Goal: Complete application form: Complete application form

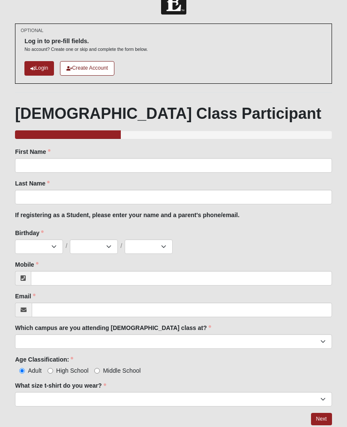
scroll to position [21, 0]
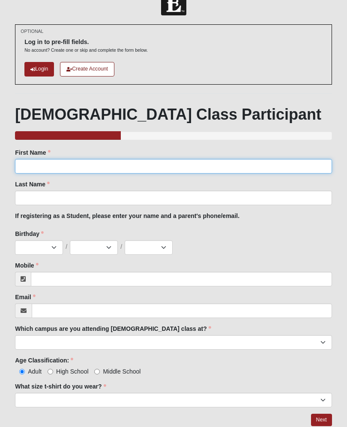
click at [239, 169] on input "First Name" at bounding box center [173, 166] width 317 height 15
type input "Khloe"
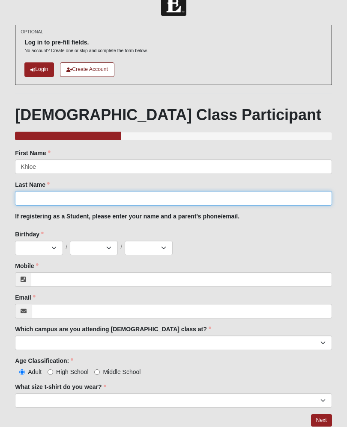
click at [80, 194] on input "Last Name" at bounding box center [173, 198] width 317 height 15
type input "Orlowski"
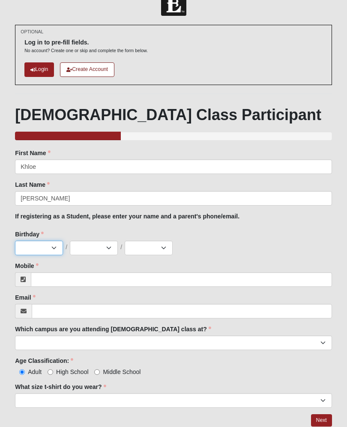
click at [50, 243] on select "Jan Feb Mar Apr May Jun Jul Aug Sep Oct Nov Dec" at bounding box center [39, 248] width 48 height 15
select select "1"
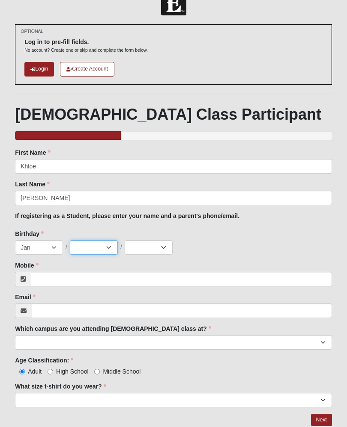
click at [96, 246] on select "1 2 3 4 5 6 7 8 9 10 11 12 13 14 15 16 17 18 19 20 21 22 23 24 25 26 27 28 29 3…" at bounding box center [94, 247] width 48 height 15
select select "30"
click at [143, 253] on select "2025 2024 2023 2022 2021 2020 2019 2018 2017 2016 2015 2014 2013 2012 2011 2010…" at bounding box center [149, 247] width 48 height 15
select select "2014"
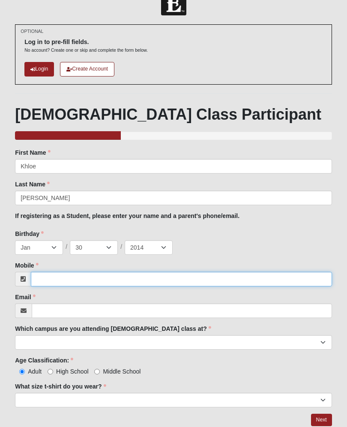
click at [70, 276] on input "Mobile" at bounding box center [181, 279] width 301 height 15
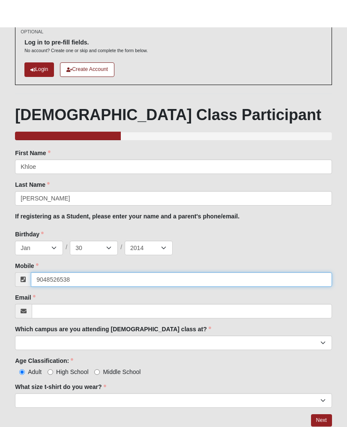
scroll to position [49, 0]
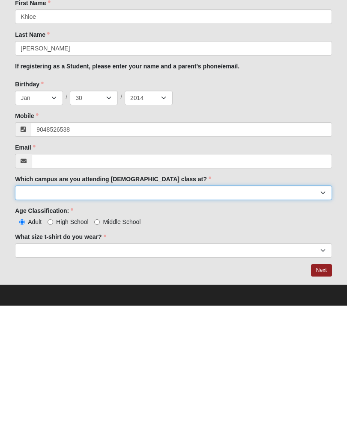
click at [320, 307] on select "Arlington Baymeadows Eleven22 Online Fleming Island Jesup Mandarin North Jax Or…" at bounding box center [173, 314] width 317 height 15
type input "(904) 852-6538"
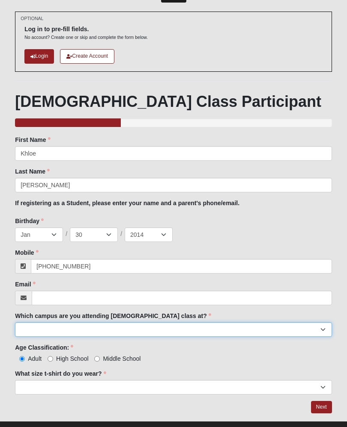
click at [148, 323] on select "Arlington Baymeadows Eleven22 Online Fleming Island Jesup Mandarin North Jax Or…" at bounding box center [173, 330] width 317 height 15
select select "4"
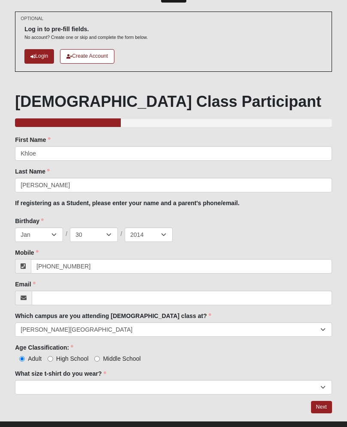
click at [100, 357] on input "Middle School" at bounding box center [97, 359] width 6 height 6
radio input "true"
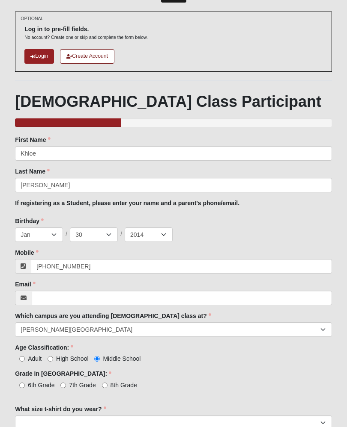
click at [170, 382] on div "6th Grade 7th Grade 8th Grade" at bounding box center [173, 384] width 317 height 9
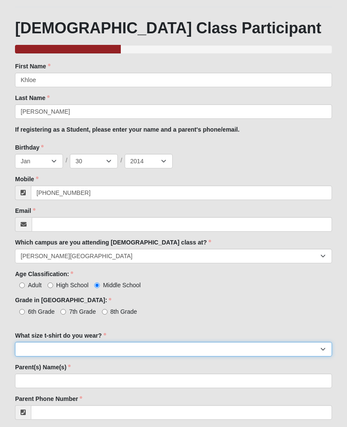
click at [170, 349] on select "Small Medium Large XL 2XL 3XL" at bounding box center [173, 350] width 317 height 15
click at [101, 344] on select "Small Medium Large XL 2XL 3XL" at bounding box center [173, 349] width 317 height 15
select select "Small"
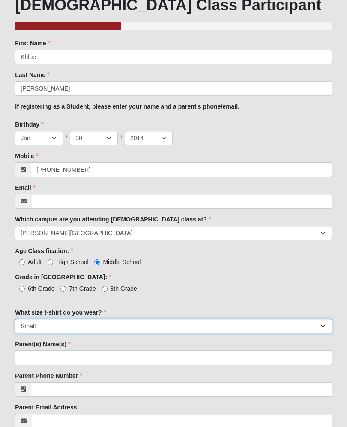
scroll to position [164, 0]
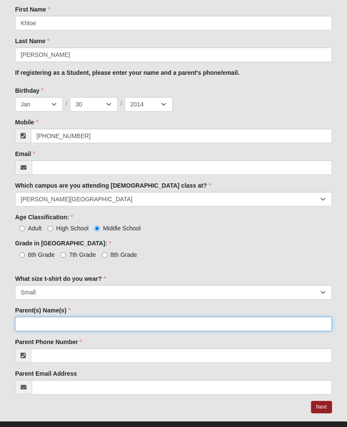
click at [203, 322] on input "Parent(s) Name(s)" at bounding box center [173, 324] width 317 height 15
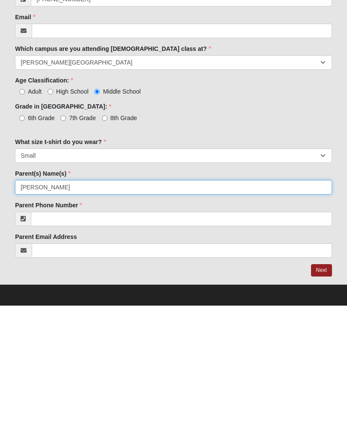
type input "Rachel Solomon"
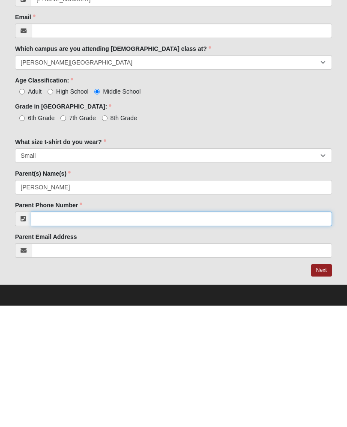
click at [114, 333] on input "Parent Phone Number" at bounding box center [181, 340] width 301 height 15
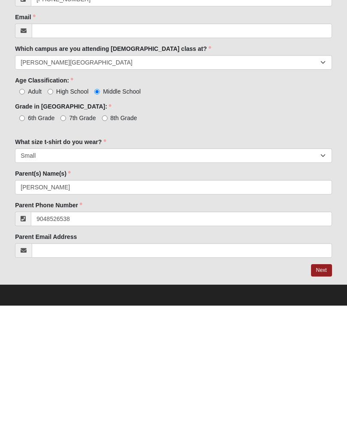
click at [323, 386] on link "Next" at bounding box center [321, 392] width 21 height 12
type input "(904) 852-6538"
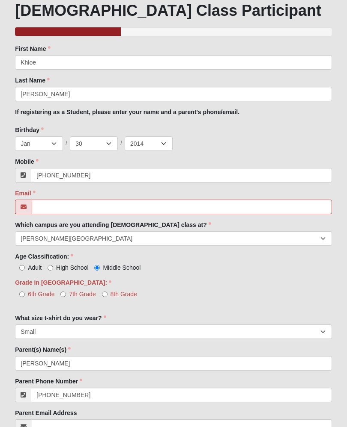
scroll to position [215, 0]
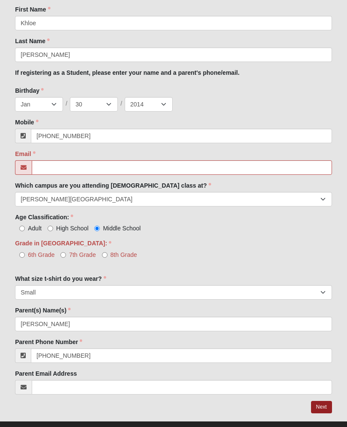
click at [42, 252] on span "6th Grade" at bounding box center [41, 255] width 27 height 7
click at [25, 252] on input "6th Grade" at bounding box center [22, 255] width 6 height 6
radio input "true"
click at [25, 255] on input "6th Grade" at bounding box center [22, 255] width 6 height 6
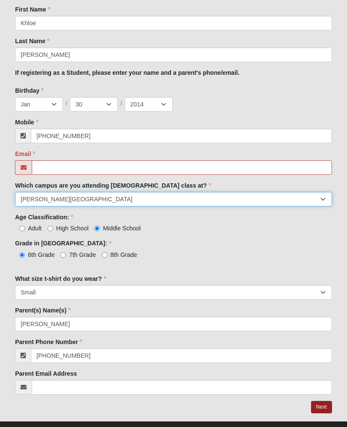
click at [145, 199] on select "Arlington Baymeadows Eleven22 Online Fleming Island Jesup Mandarin North Jax Or…" at bounding box center [173, 199] width 317 height 15
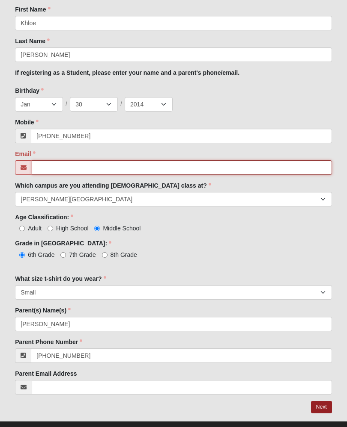
click at [73, 164] on input "Email" at bounding box center [182, 167] width 300 height 15
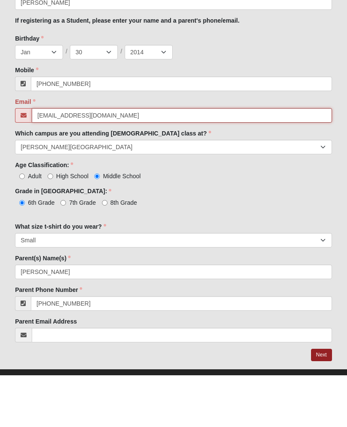
scroll to position [231, 0]
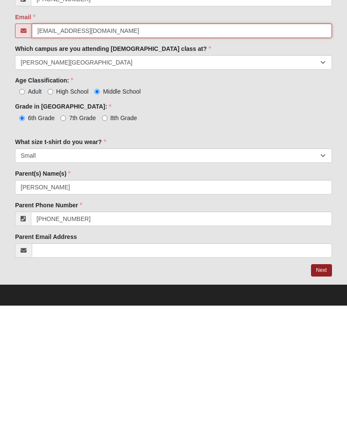
type input "rachelsolomon85@gmail.com"
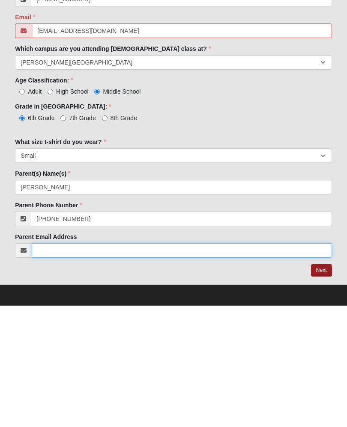
click at [86, 365] on input "Parent Email Address" at bounding box center [182, 372] width 300 height 15
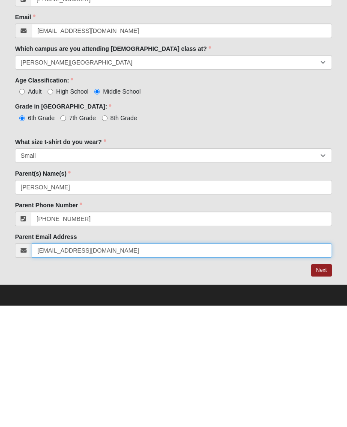
type input "jnedwell3@gmail.com"
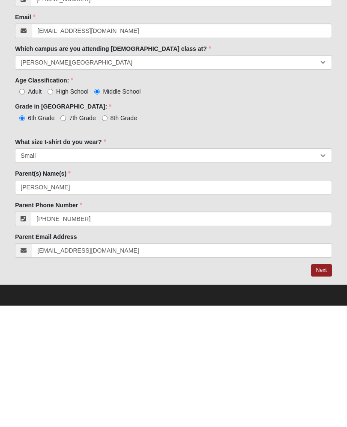
click at [318, 386] on link "Next" at bounding box center [321, 392] width 21 height 12
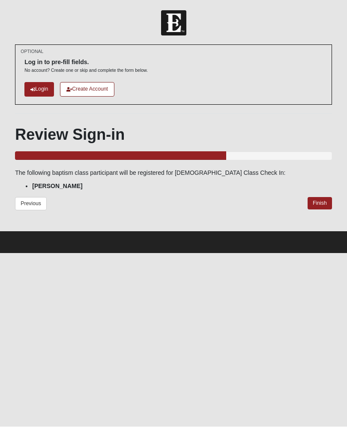
click at [320, 204] on link "Finish" at bounding box center [319, 204] width 24 height 12
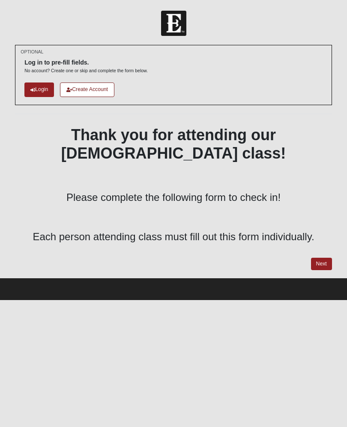
click at [322, 258] on link "Next" at bounding box center [321, 264] width 21 height 12
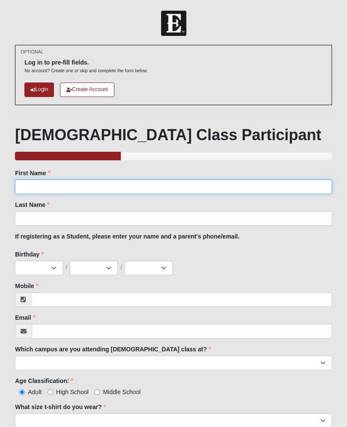
click at [267, 184] on input "First Name" at bounding box center [173, 187] width 317 height 15
type input "Braden"
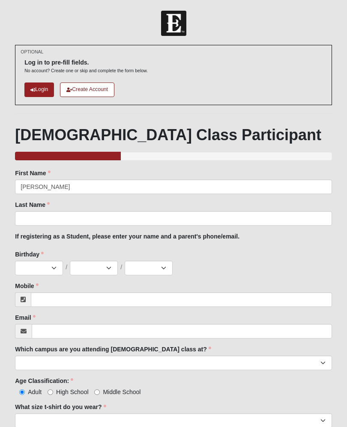
click at [154, 207] on div "Last Name Last Name is required." at bounding box center [173, 213] width 317 height 25
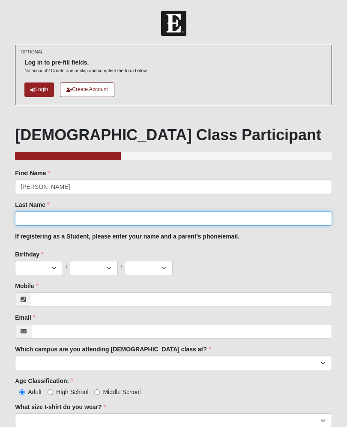
click at [73, 211] on input "Last Name" at bounding box center [173, 218] width 317 height 15
type input "Amato"
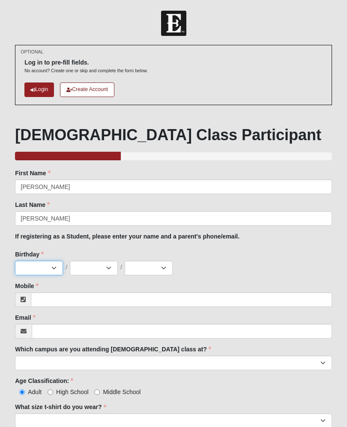
click at [45, 261] on select "Jan Feb Mar Apr May Jun Jul Aug Sep Oct Nov Dec" at bounding box center [39, 268] width 48 height 15
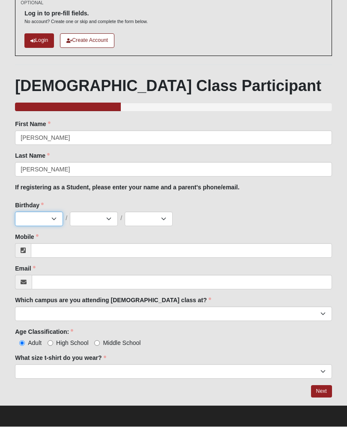
select select "1"
click at [102, 212] on select "1 2 3 4 5 6 7 8 9 10 11 12 13 14 15 16 17 18 19 20 21 22 23 24 25 26 27 28 29 3…" at bounding box center [94, 219] width 48 height 15
select select "1"
click at [156, 222] on select "2025 2024 2023 2022 2021 2020 2019 2018 2017 2016 2015 2014 2013 2012 2011 2010…" at bounding box center [149, 219] width 48 height 15
select select "2004"
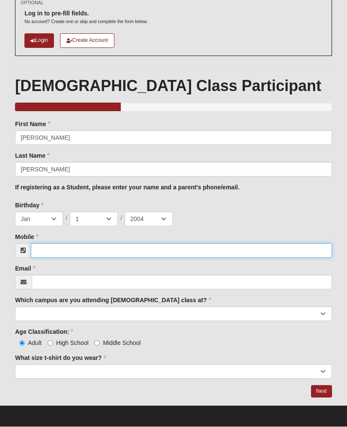
click at [103, 247] on input "Mobile" at bounding box center [181, 251] width 301 height 15
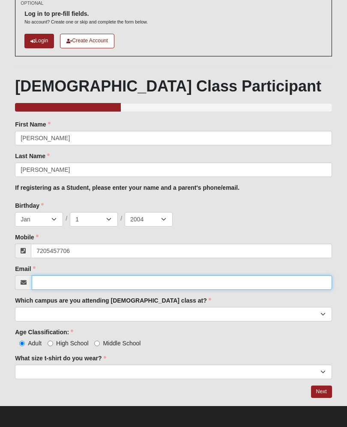
click at [151, 278] on input "Email" at bounding box center [182, 283] width 300 height 15
type input "(720) 545-7706"
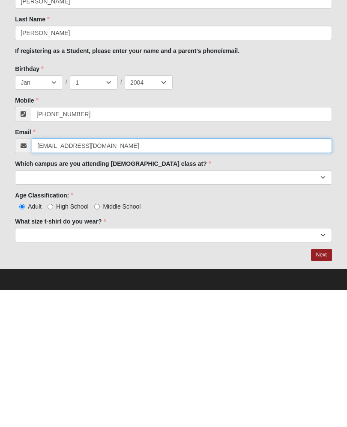
type input "broncoswin123@gmail.com"
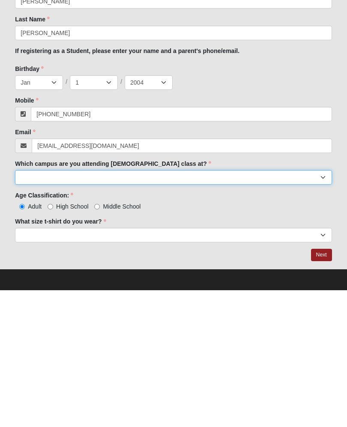
click at [108, 307] on select "Arlington Baymeadows Eleven22 Online Fleming Island Jesup Mandarin North Jax Or…" at bounding box center [173, 314] width 317 height 15
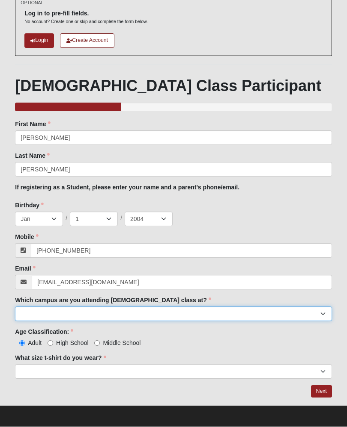
select select "4"
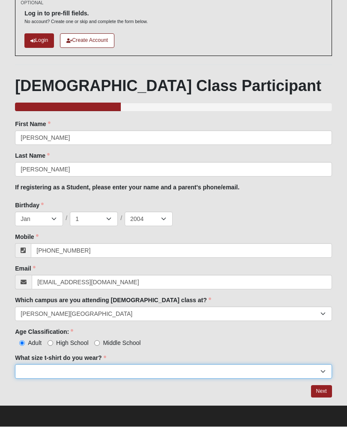
click at [102, 366] on select "Small Medium Large XL 2XL 3XL" at bounding box center [173, 372] width 317 height 15
select select "Large"
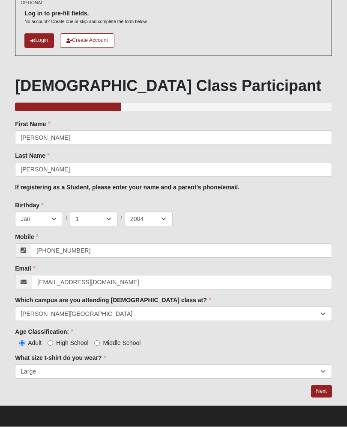
click at [326, 387] on link "Next" at bounding box center [321, 392] width 21 height 12
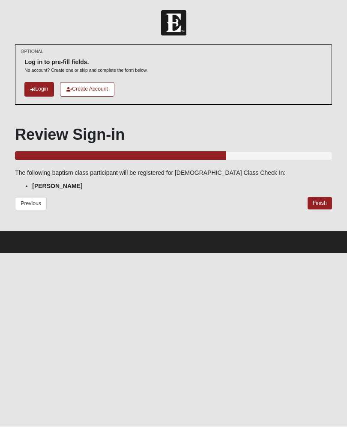
click at [320, 201] on link "Finish" at bounding box center [319, 204] width 24 height 12
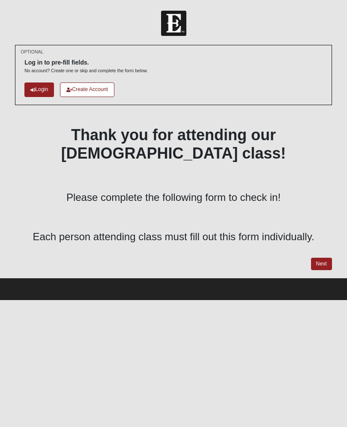
click at [317, 258] on link "Next" at bounding box center [321, 264] width 21 height 12
